Goal: Task Accomplishment & Management: Complete application form

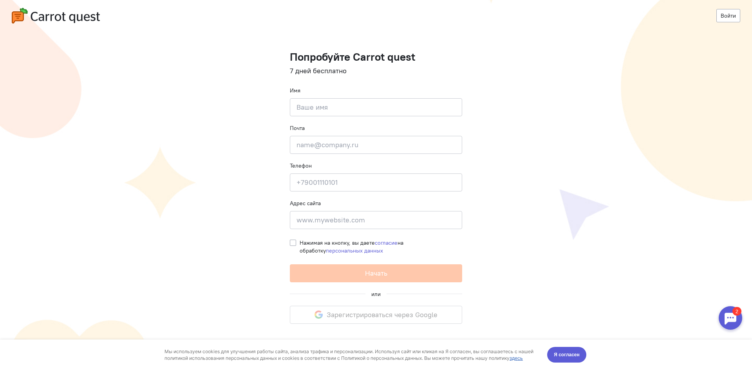
type input "Z"
type input "[PERSON_NAME].Аренда"
click at [367, 153] on input "email" at bounding box center [376, 145] width 172 height 18
click at [369, 222] on input at bounding box center [376, 220] width 172 height 18
click at [355, 108] on input "[PERSON_NAME].Аренда" at bounding box center [376, 107] width 172 height 18
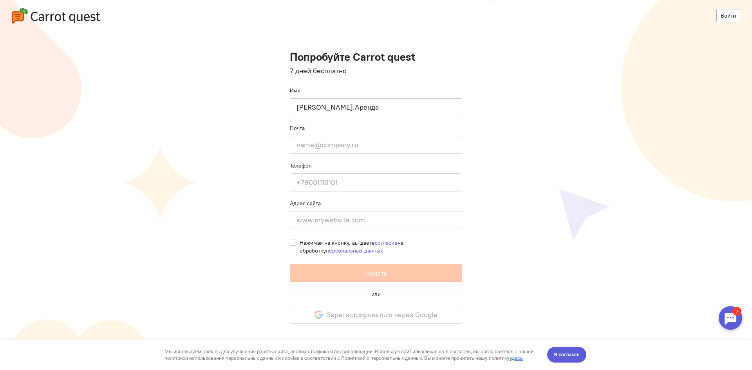
click at [300, 244] on label "Нажимая на кнопку, вы даете согласие на обработку персональных данных" at bounding box center [381, 247] width 163 height 16
click at [295, 244] on input "Нажимая на кнопку, вы даете согласие на обработку персональных данных" at bounding box center [293, 242] width 6 height 7
checkbox input "true"
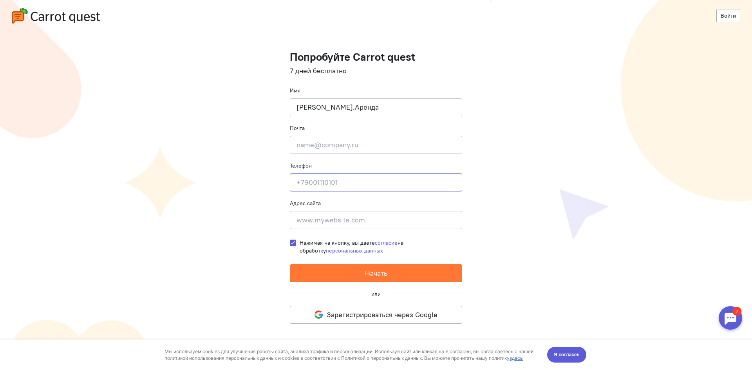
click at [323, 179] on input at bounding box center [376, 183] width 172 height 18
paste input "[PHONE_NUMBER]"
drag, startPoint x: 313, startPoint y: 181, endPoint x: 304, endPoint y: 185, distance: 10.2
click at [304, 185] on input "[PHONE_NUMBER]" at bounding box center [376, 183] width 172 height 18
drag, startPoint x: 352, startPoint y: 184, endPoint x: 372, endPoint y: 182, distance: 20.5
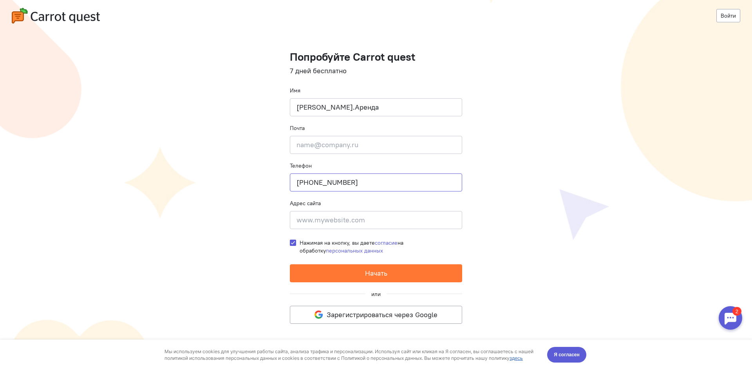
click at [372, 182] on input "[PHONE_NUMBER]" at bounding box center [376, 183] width 172 height 18
type input "[PHONE_NUMBER]"
click at [571, 350] on button "Я согласен" at bounding box center [566, 355] width 39 height 16
